Goal: Task Accomplishment & Management: Manage account settings

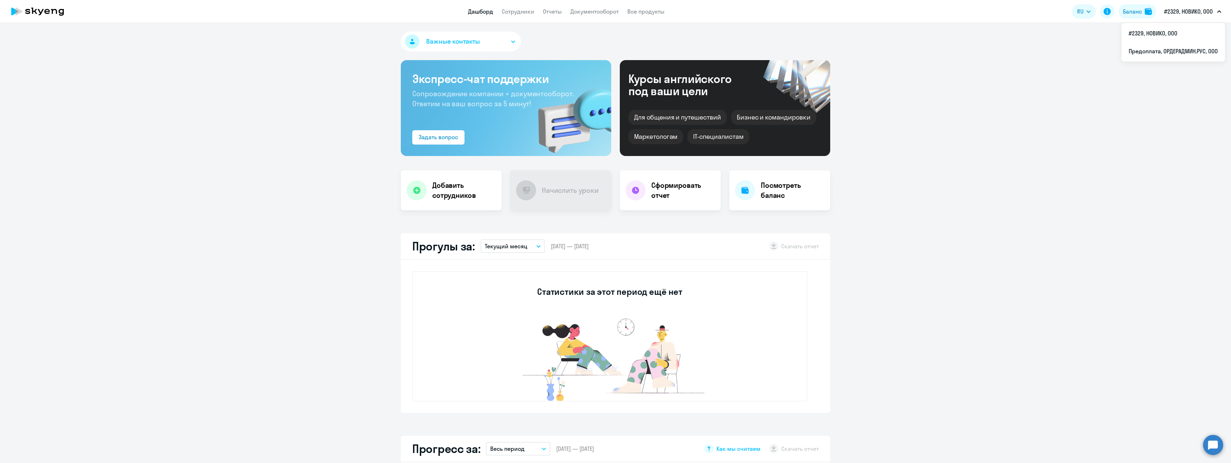
click at [1178, 10] on p "#2329, НОВИКО, ООО" at bounding box center [1188, 11] width 49 height 9
click at [1182, 14] on p "#2329, НОВИКО, ООО" at bounding box center [1188, 11] width 49 height 9
click at [1171, 46] on li "Предоплата, ОРДЕРАДМИН.РУС, ООО" at bounding box center [1172, 51] width 103 height 18
select select "30"
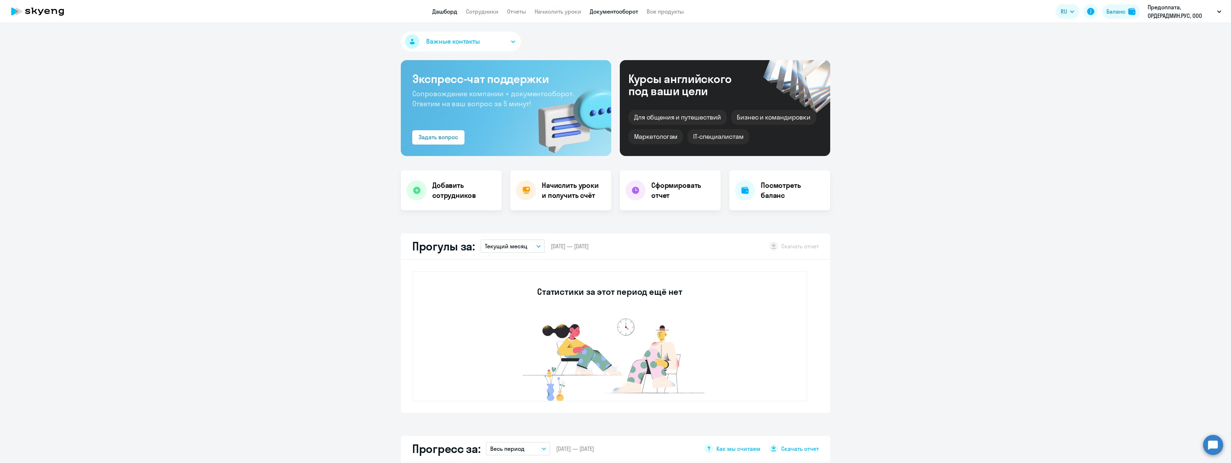
click at [621, 14] on link "Документооборот" at bounding box center [614, 11] width 48 height 7
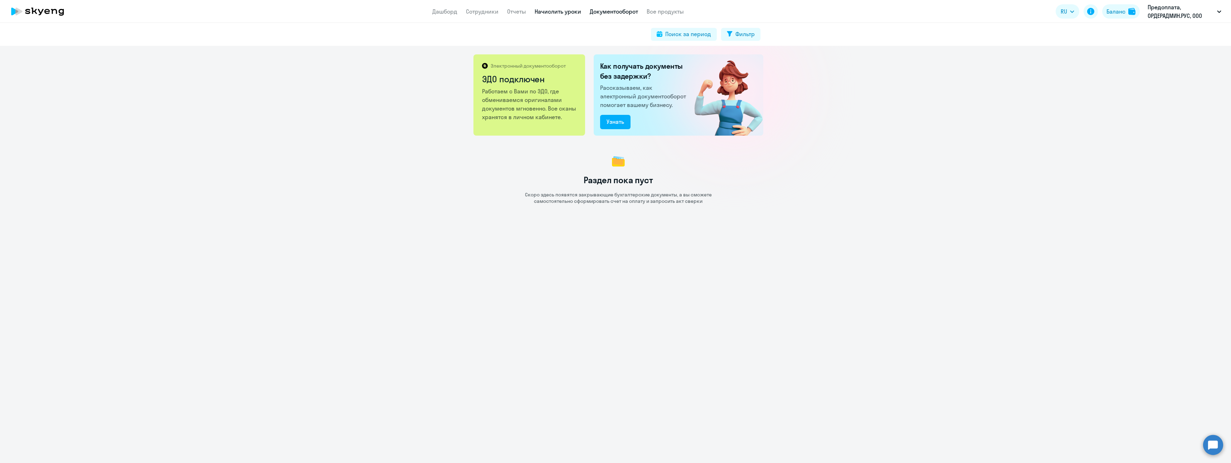
click at [566, 9] on link "Начислить уроки" at bounding box center [558, 11] width 47 height 7
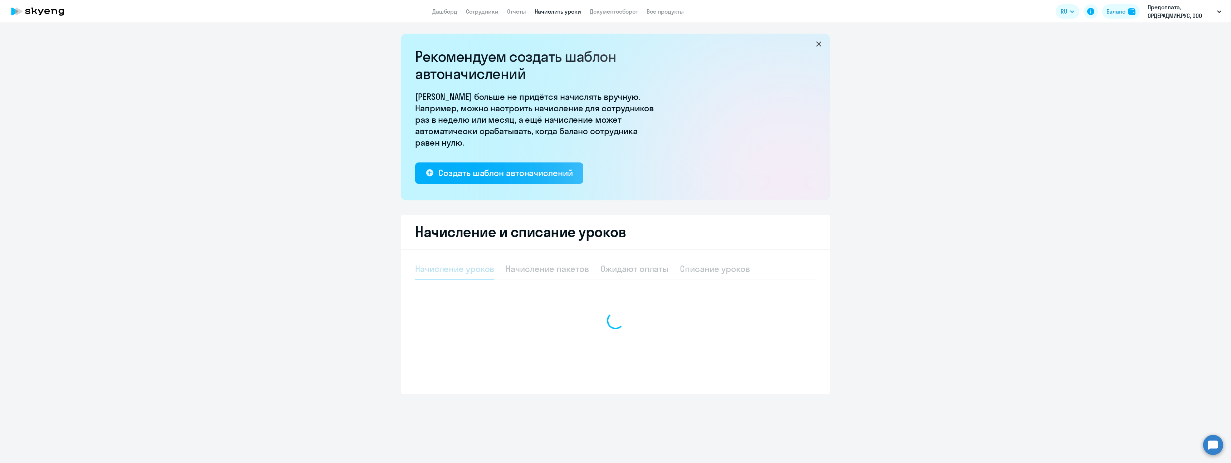
select select "10"
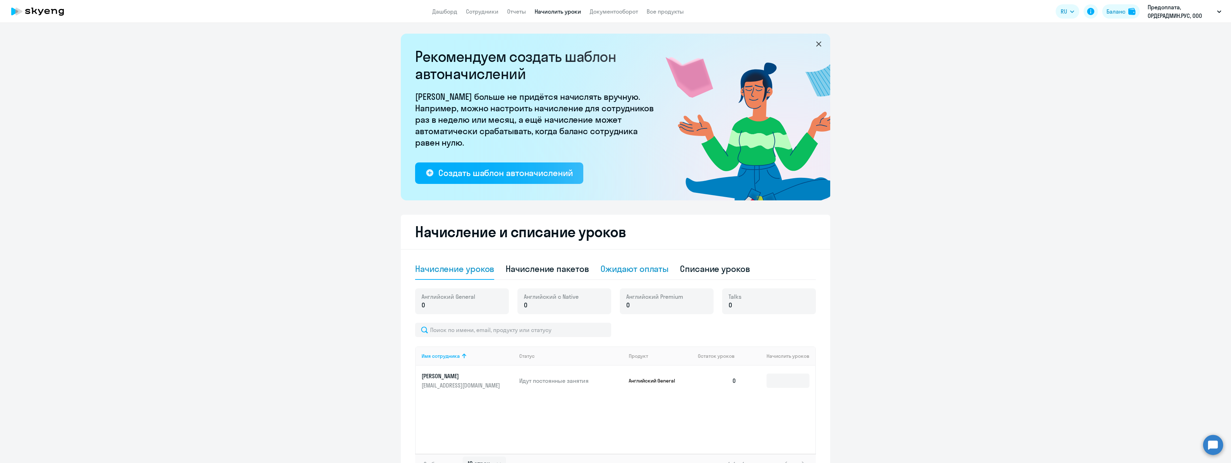
click at [626, 275] on div "Ожидают оплаты" at bounding box center [634, 268] width 68 height 21
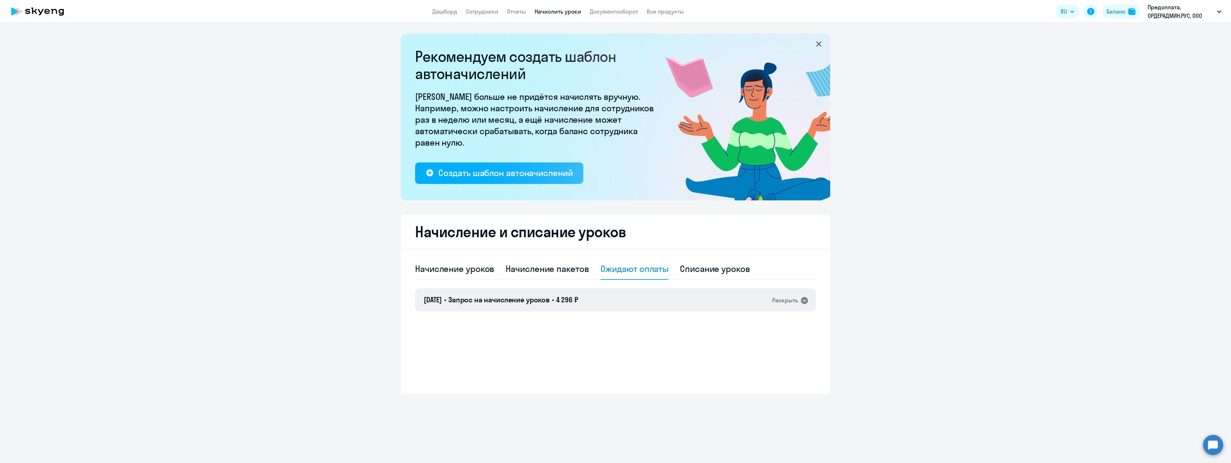
click at [779, 296] on div "Раскрыть" at bounding box center [785, 300] width 26 height 9
